Goal: Task Accomplishment & Management: Complete application form

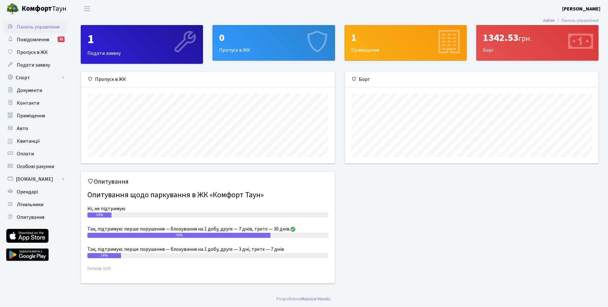
scroll to position [92, 253]
click at [285, 59] on div "0 Пропуск в ЖК" at bounding box center [274, 42] width 122 height 35
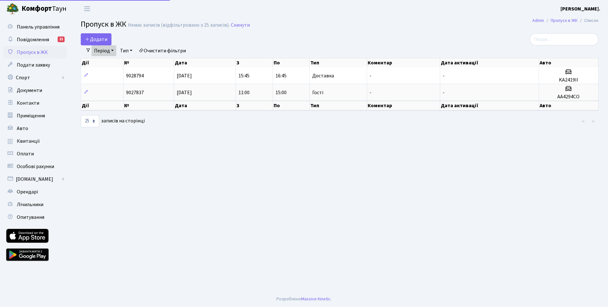
select select "25"
click at [101, 40] on span "Додати" at bounding box center [96, 39] width 22 height 7
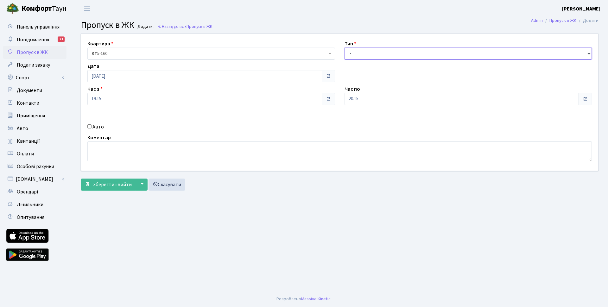
click at [398, 54] on select "- Доставка Таксі Гості Сервіс" at bounding box center [469, 54] width 248 height 12
select select "2"
click at [345, 48] on select "- Доставка Таксі Гості Сервіс" at bounding box center [469, 54] width 248 height 12
click at [381, 99] on input "20:15" at bounding box center [462, 99] width 235 height 12
click at [363, 119] on icon at bounding box center [361, 120] width 17 height 17
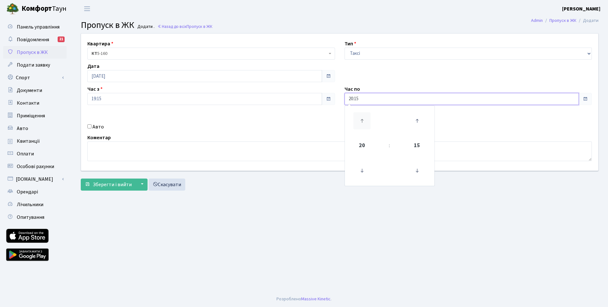
type input "21:15"
click at [326, 130] on div "Квартира <b>КТ</b>&nbsp;&nbsp;&nbsp;&nbsp;5-160 КТ 5-160 Тип - Доставка Таксі Г…" at bounding box center [339, 102] width 527 height 137
click at [91, 126] on input "Авто" at bounding box center [89, 126] width 4 height 4
checkbox input "true"
click at [388, 122] on input "text" at bounding box center [469, 121] width 248 height 12
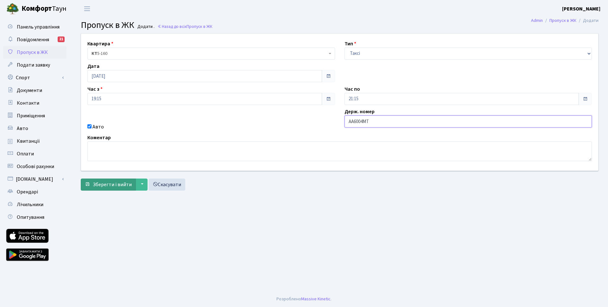
type input "AA6004MT"
click at [112, 186] on span "Зберегти і вийти" at bounding box center [112, 184] width 39 height 7
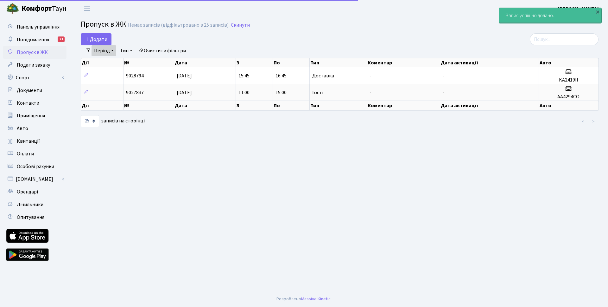
select select "25"
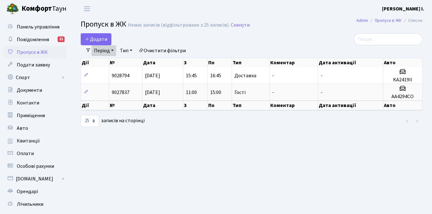
click at [109, 47] on link "Період" at bounding box center [104, 50] width 25 height 11
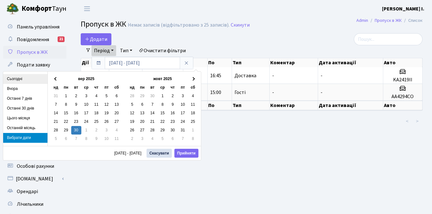
click at [21, 78] on li "Сьогодні" at bounding box center [25, 79] width 44 height 10
